Goal: Leave review/rating: Leave review/rating

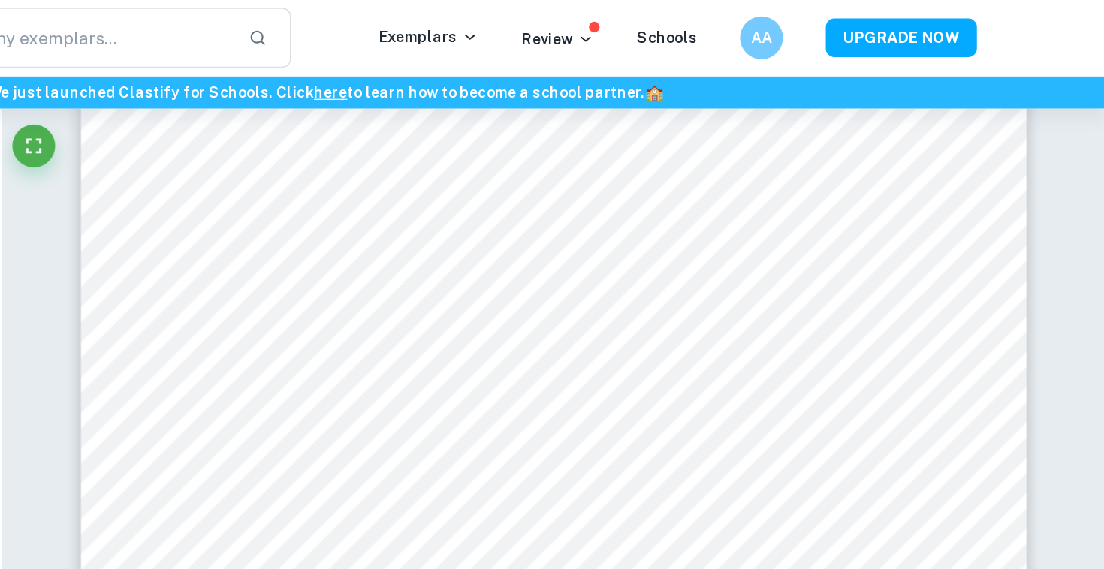
scroll to position [6813, 0]
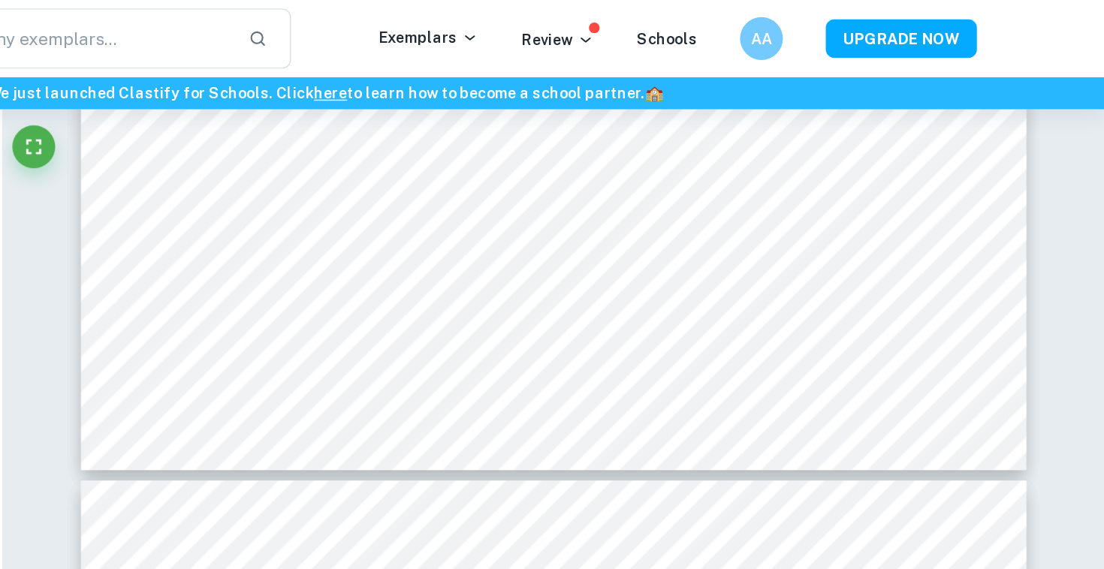
type input "7"
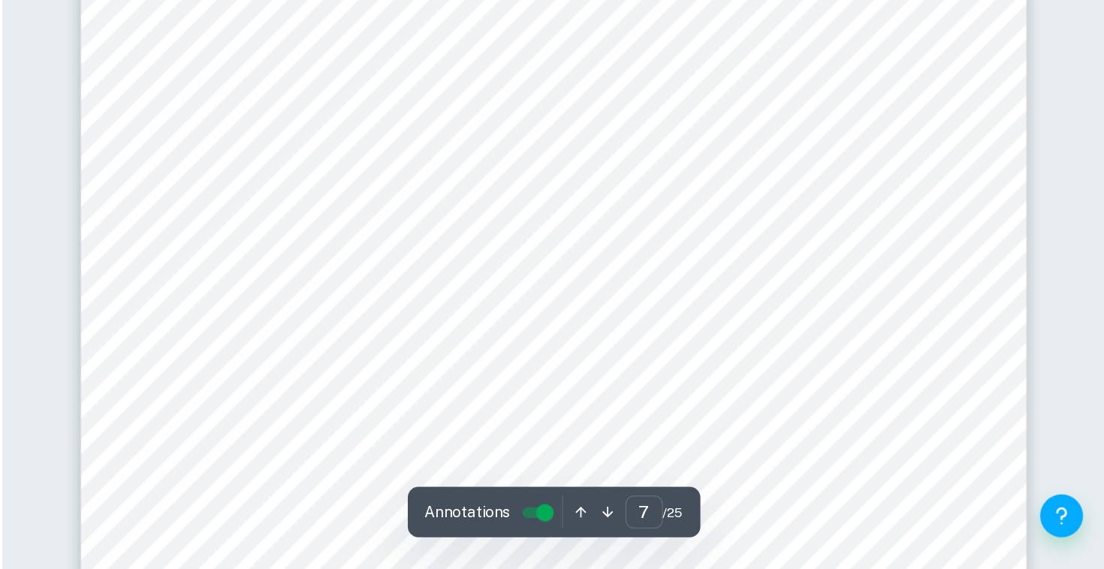
scroll to position [6226, 0]
